Goal: Obtain resource: Download file/media

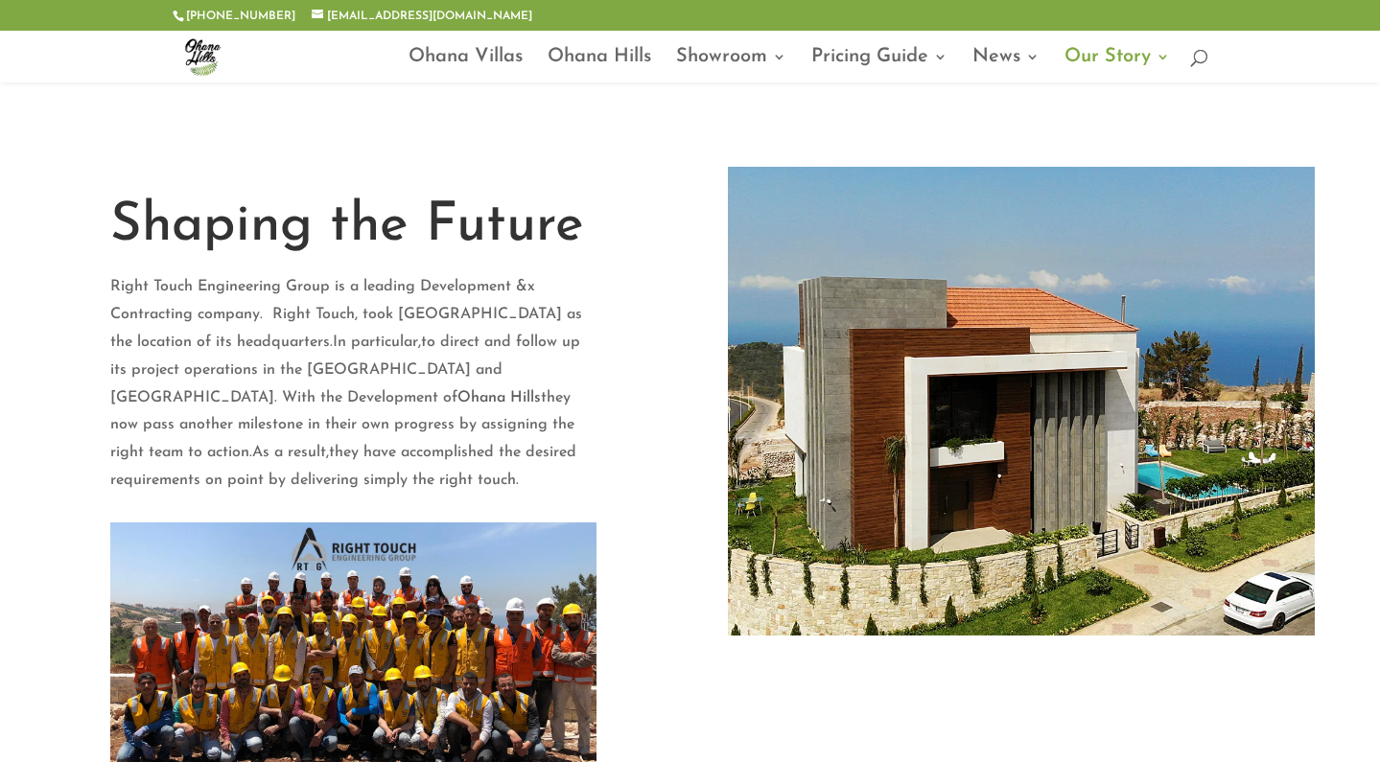
scroll to position [58, 0]
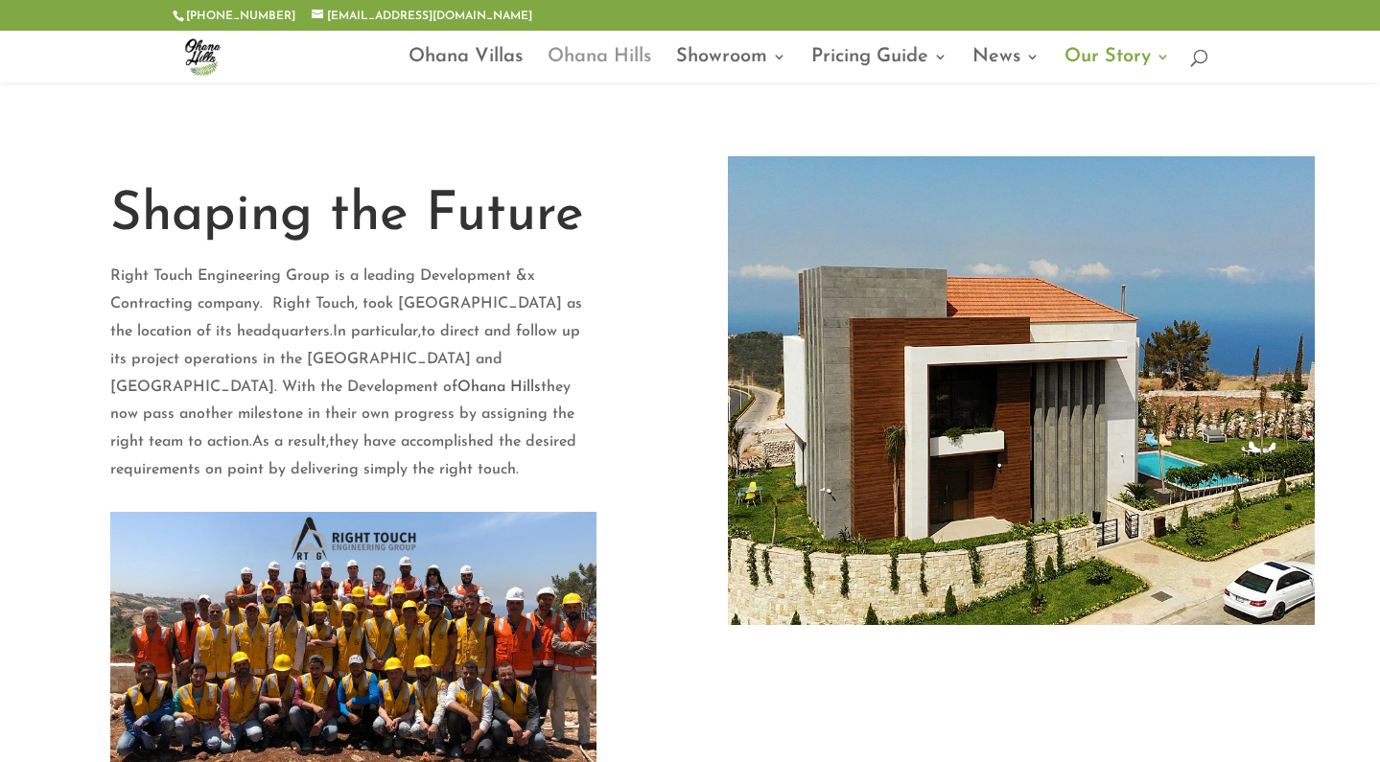
click at [602, 50] on link "Ohana Hills" at bounding box center [600, 66] width 104 height 33
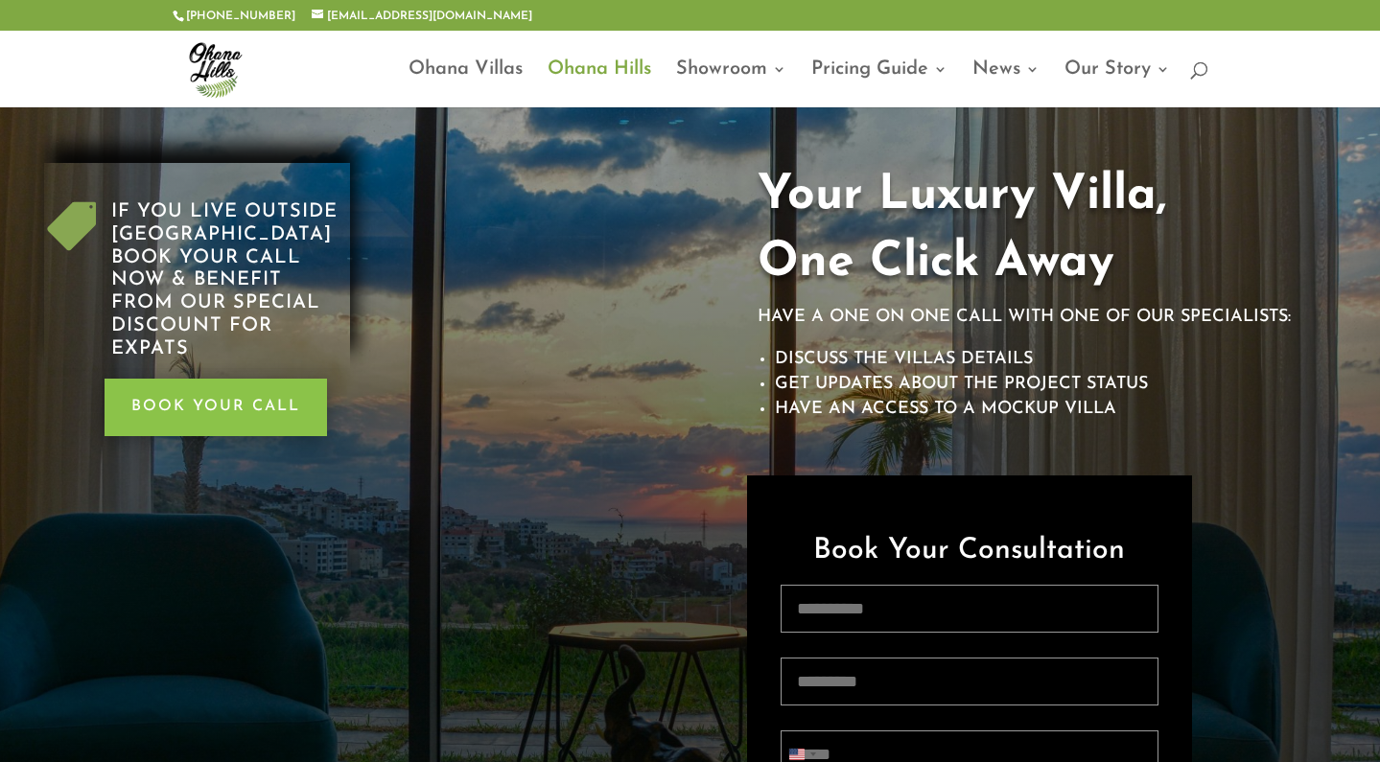
scroll to position [11, 0]
click at [449, 64] on link "Ohana Villas" at bounding box center [465, 84] width 114 height 45
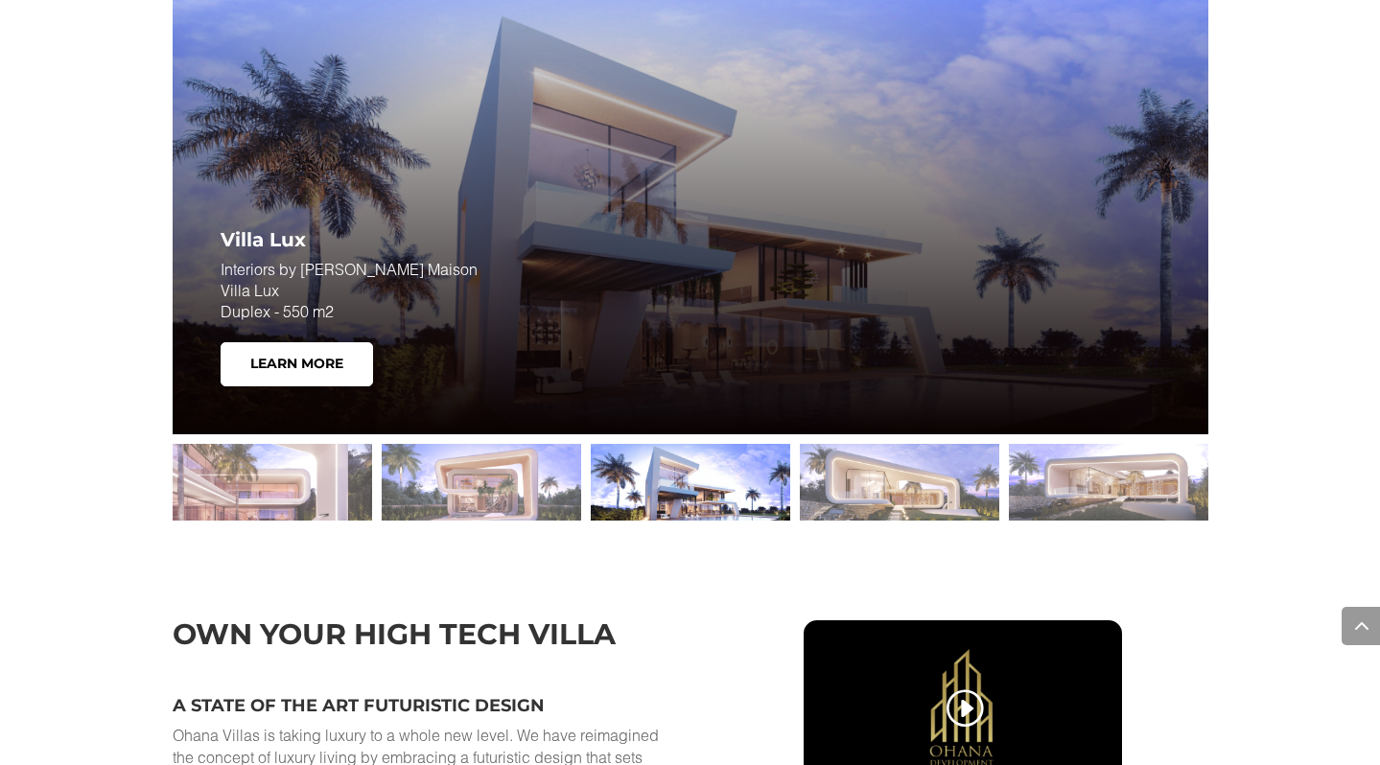
scroll to position [2689, 0]
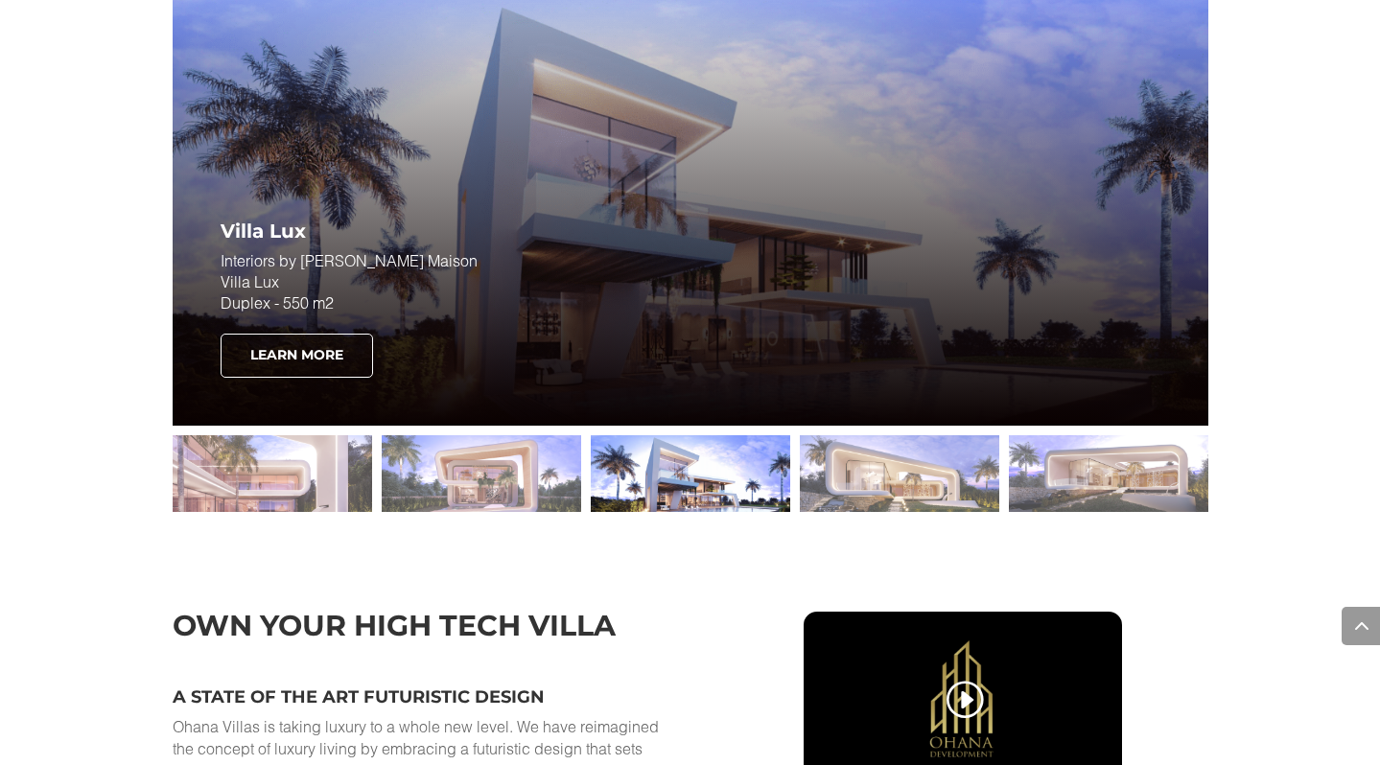
click at [283, 358] on link "Learn More" at bounding box center [297, 356] width 152 height 44
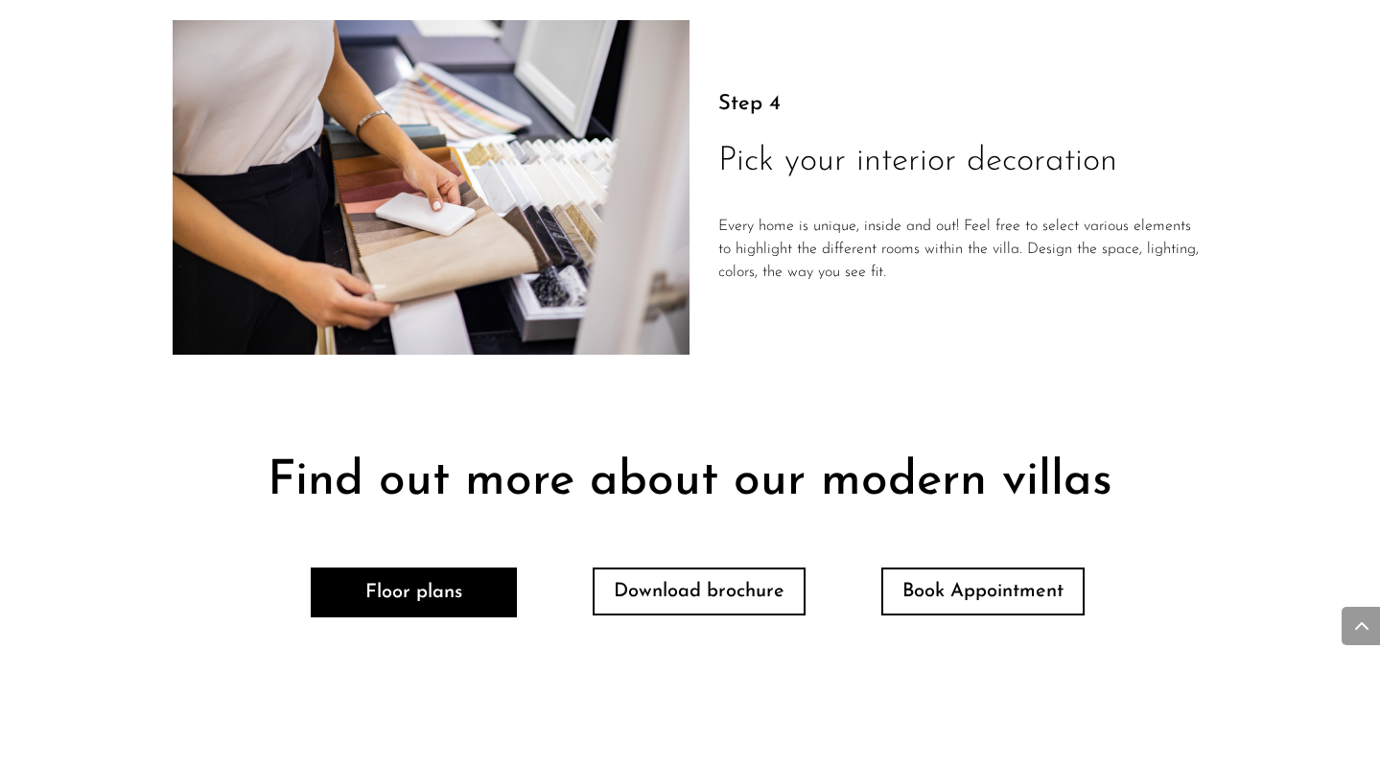
scroll to position [3804, 0]
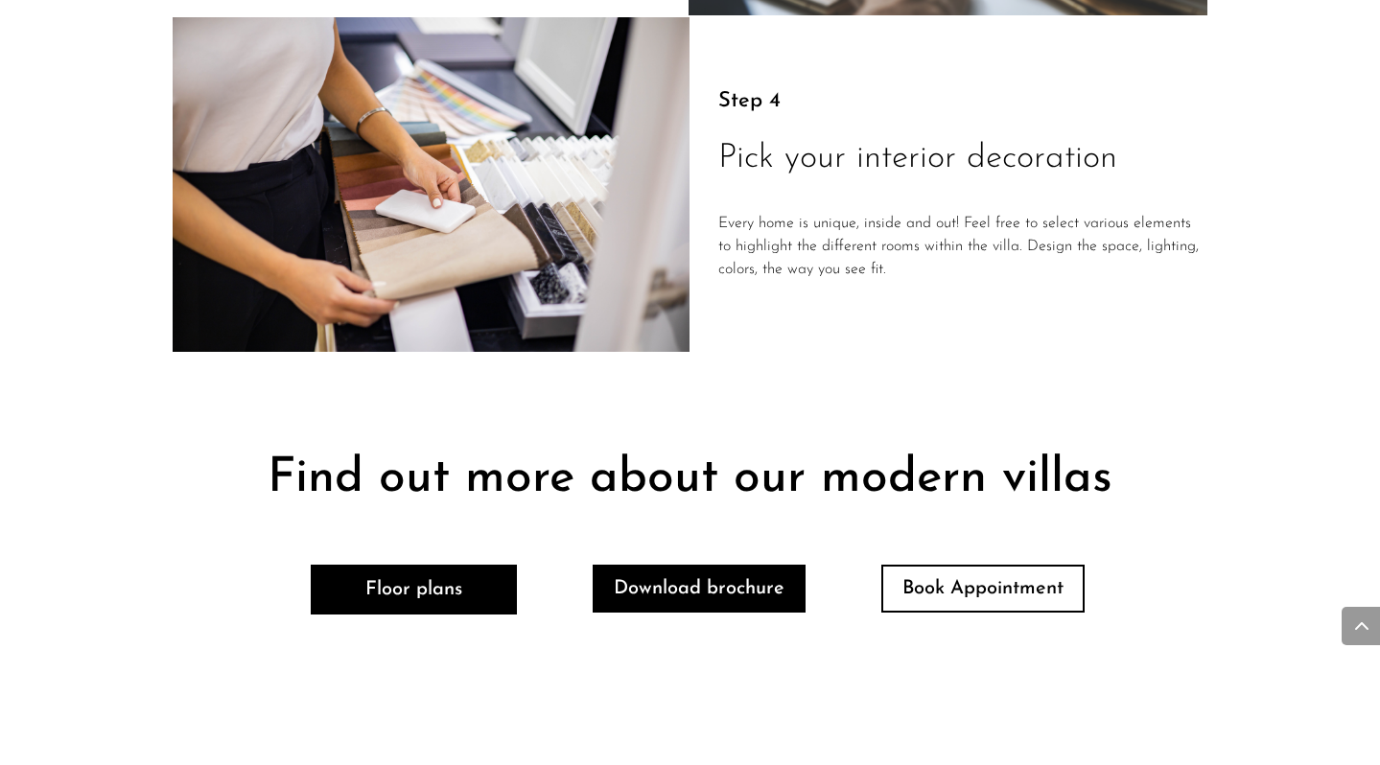
click at [758, 565] on link "Download brochure" at bounding box center [699, 589] width 213 height 48
click at [746, 565] on link "Download brochure" at bounding box center [699, 589] width 213 height 48
